Goal: Task Accomplishment & Management: Use online tool/utility

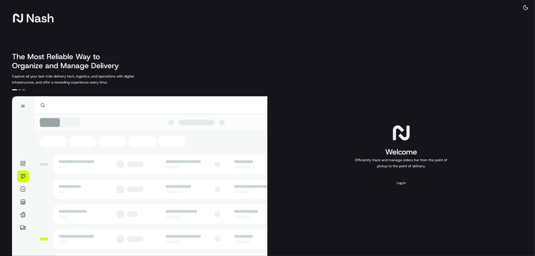
click at [408, 184] on button "Log in" at bounding box center [401, 183] width 40 height 12
